Goal: Subscribe to service/newsletter

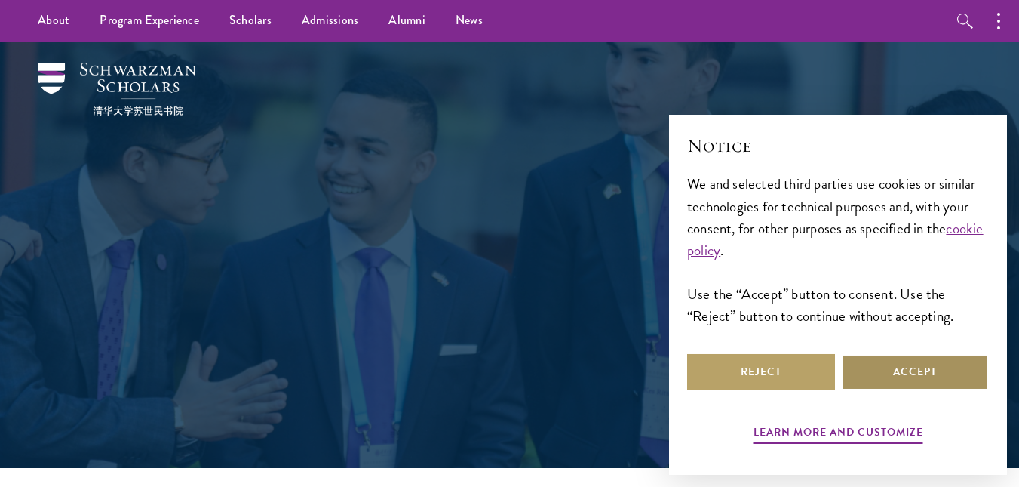
click at [876, 364] on button "Accept" at bounding box center [915, 372] width 148 height 36
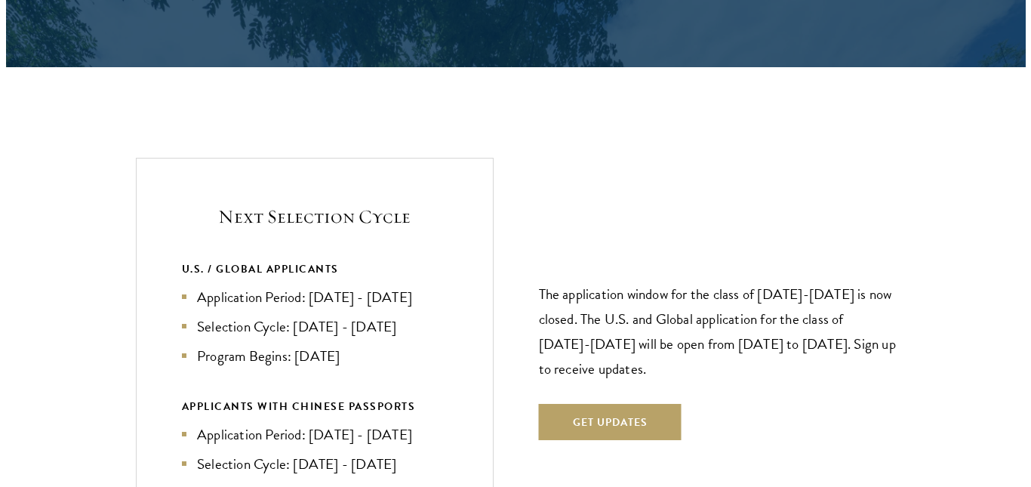
scroll to position [3072, 0]
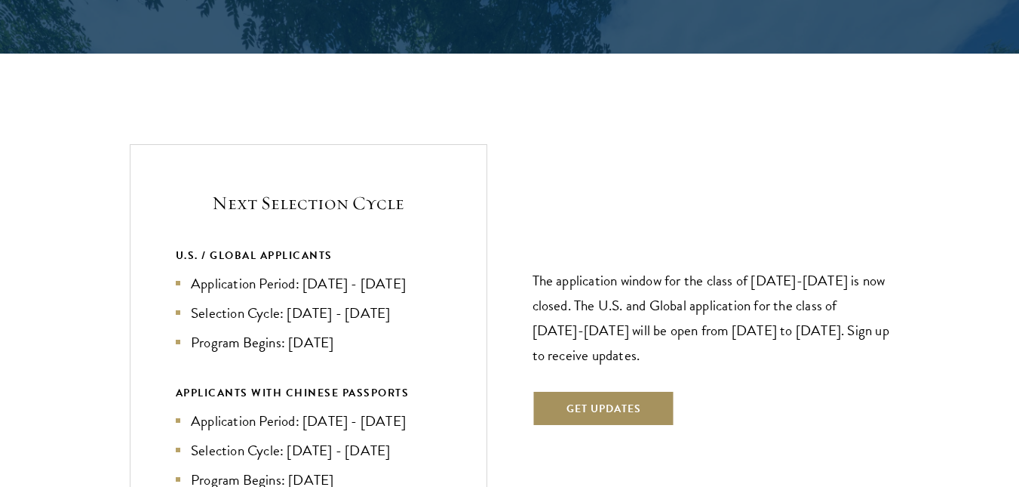
click at [665, 390] on button "Get Updates" at bounding box center [604, 408] width 143 height 36
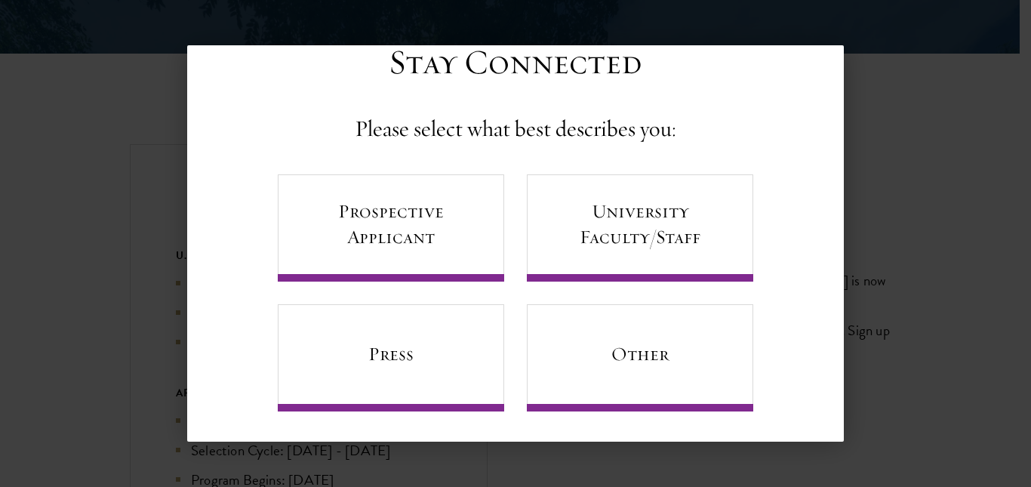
scroll to position [50, 0]
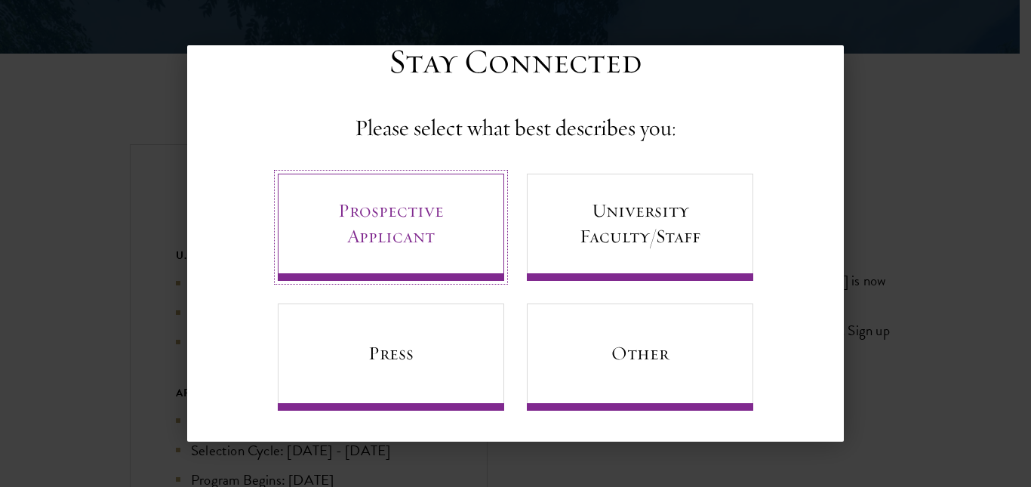
click at [485, 223] on link "Prospective Applicant" at bounding box center [391, 227] width 226 height 107
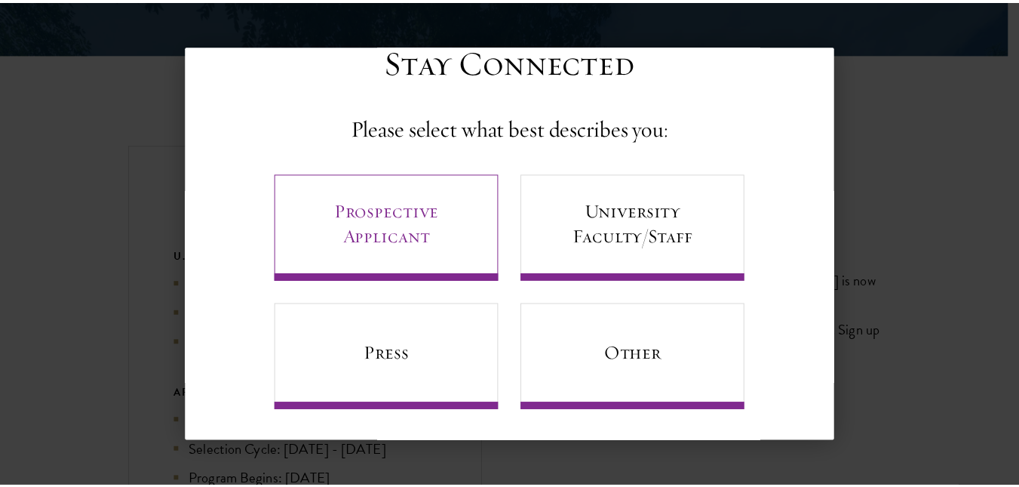
scroll to position [0, 0]
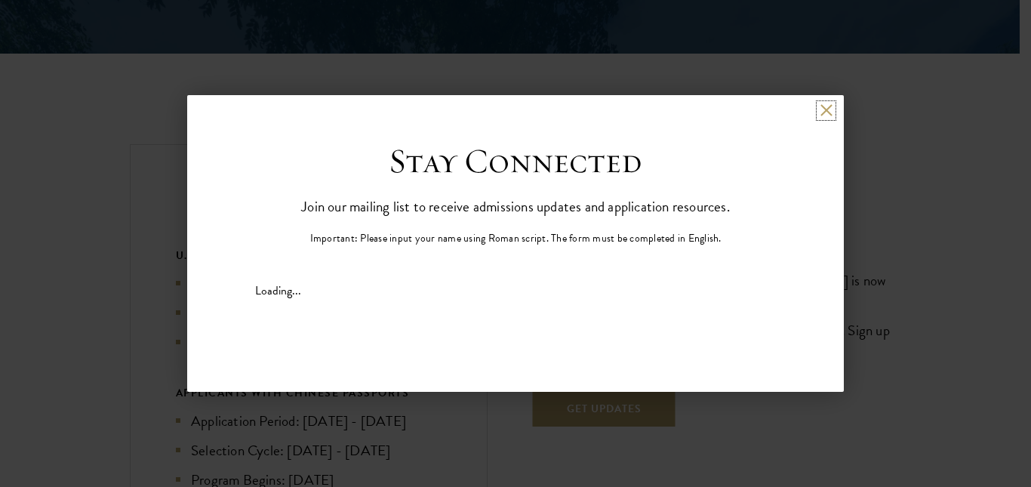
click at [830, 109] on button at bounding box center [825, 110] width 13 height 13
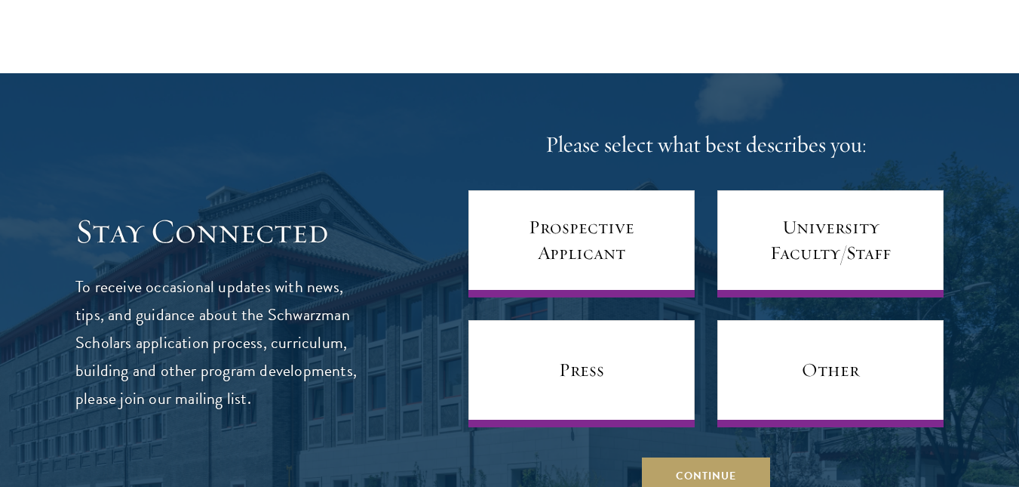
scroll to position [5830, 0]
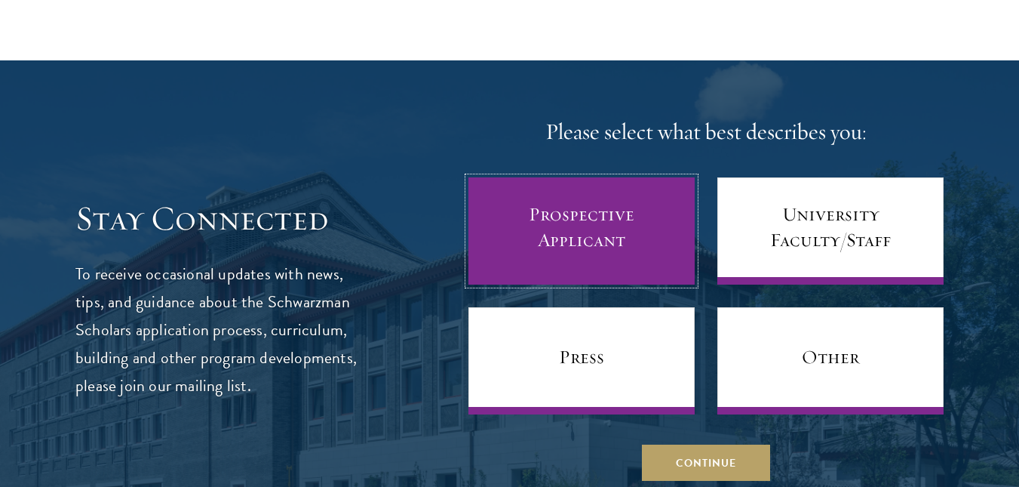
click at [629, 217] on link "Prospective Applicant" at bounding box center [582, 230] width 226 height 107
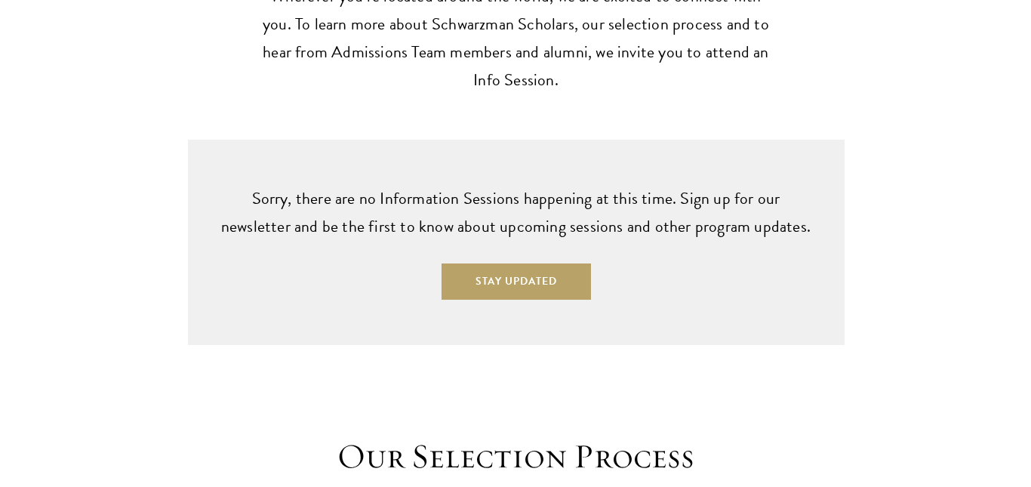
scroll to position [3787, 0]
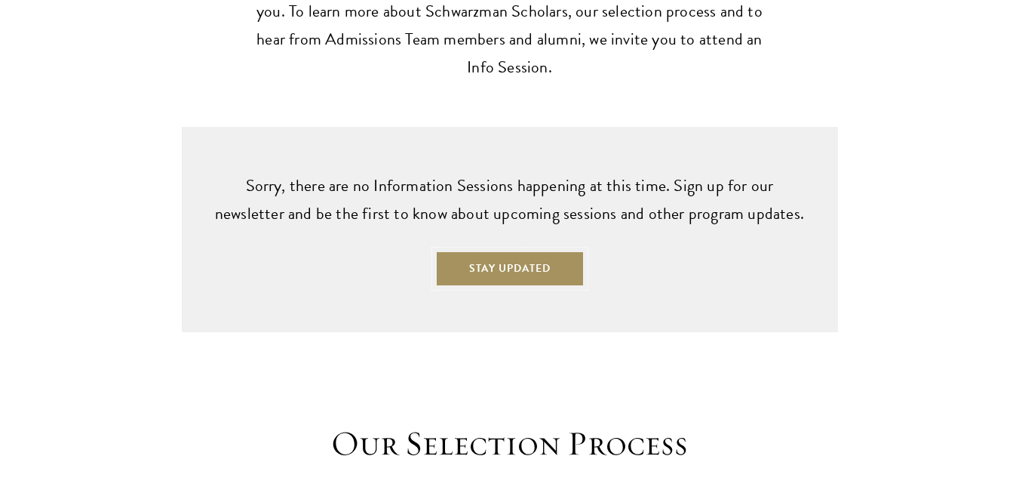
click at [569, 250] on button "Stay Updated" at bounding box center [509, 268] width 149 height 36
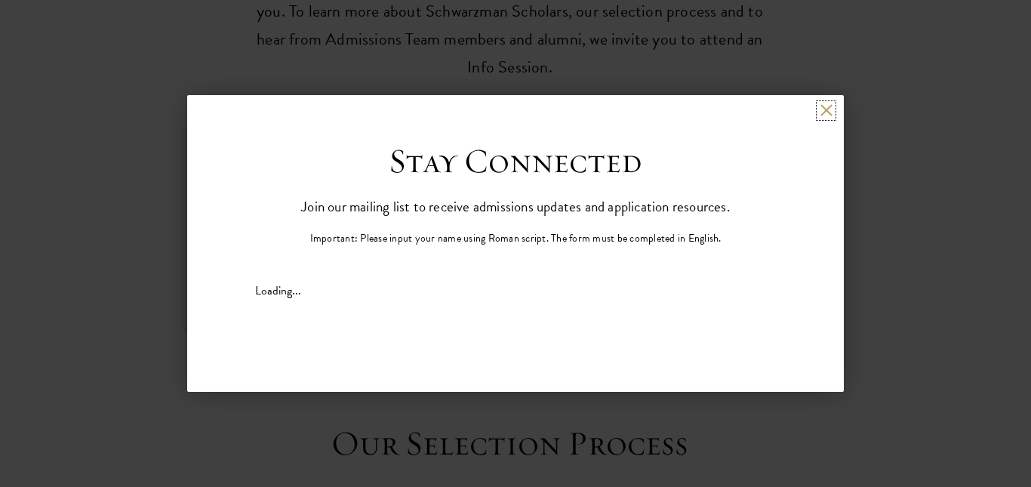
click at [831, 114] on button at bounding box center [825, 110] width 13 height 13
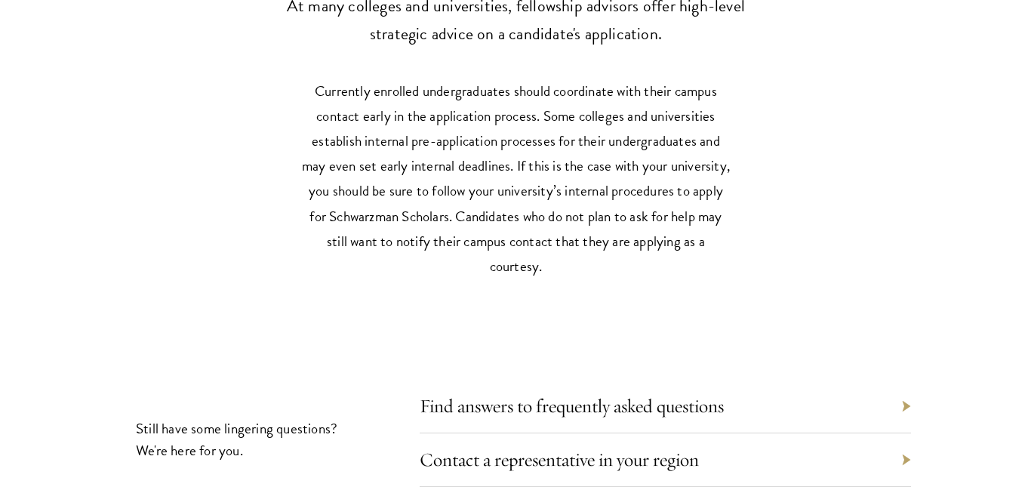
scroll to position [7270, 0]
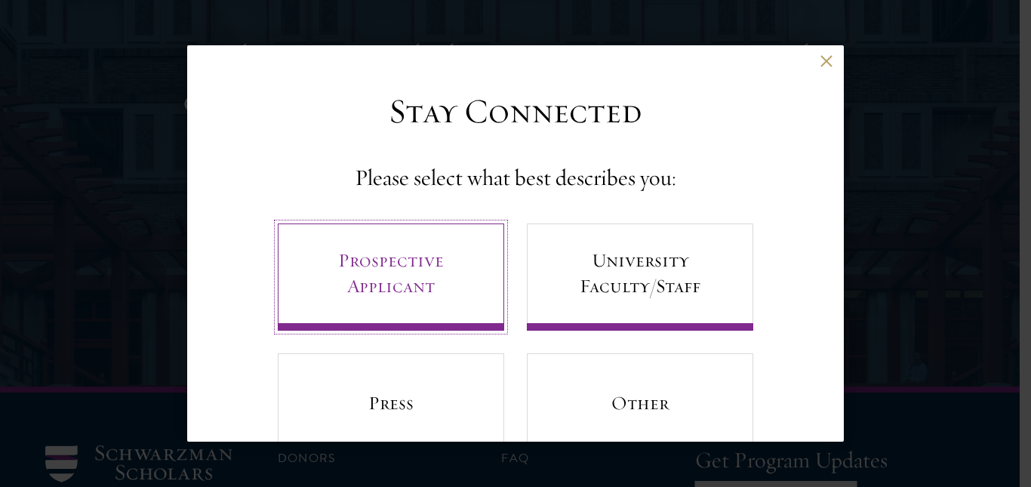
click at [475, 246] on link "Prospective Applicant" at bounding box center [391, 276] width 226 height 107
